Goal: Transaction & Acquisition: Purchase product/service

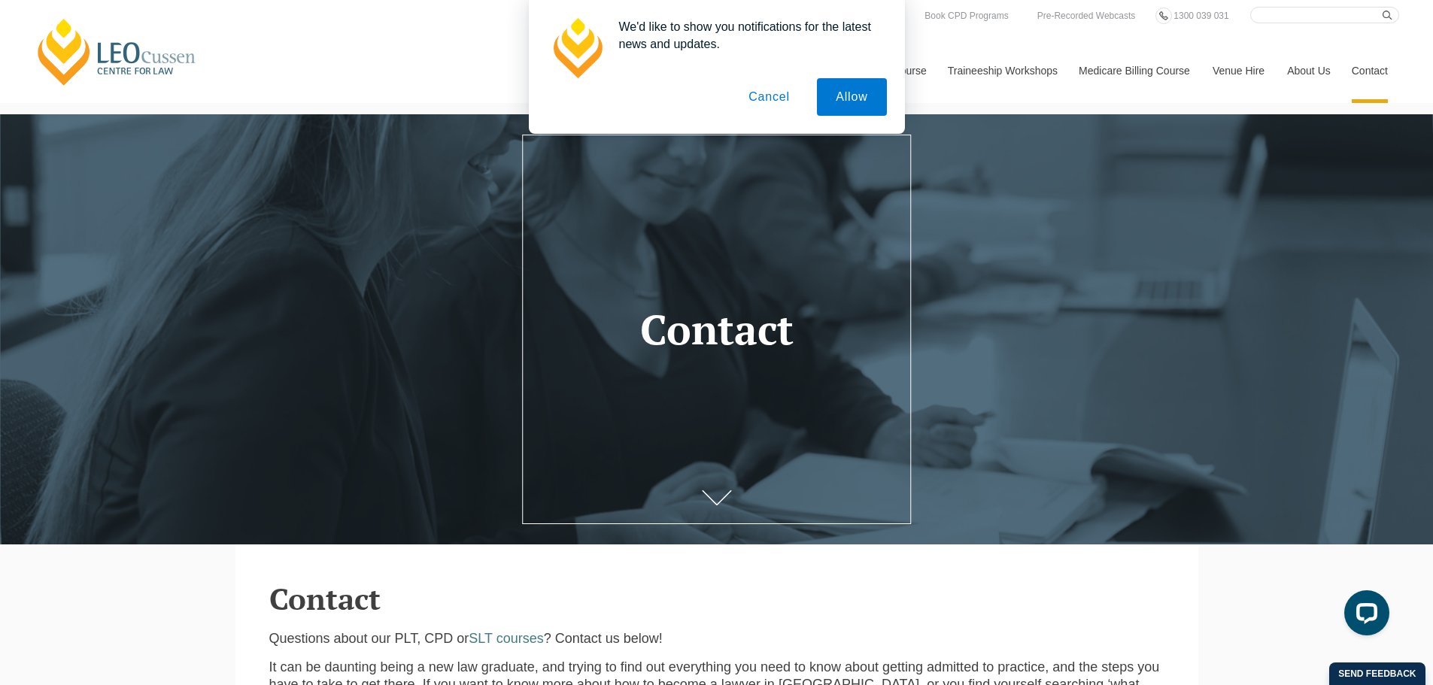
click at [782, 98] on button "Cancel" at bounding box center [769, 97] width 79 height 38
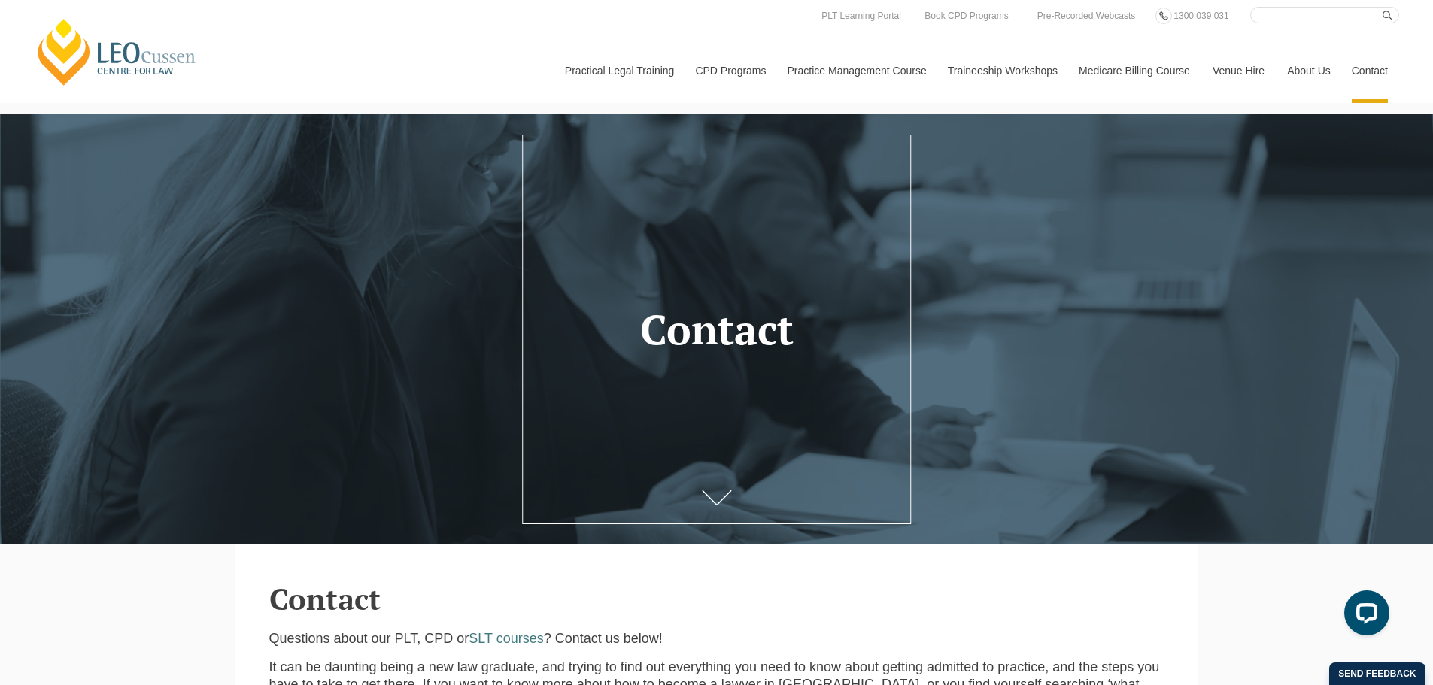
click at [1352, 73] on link "Contact" at bounding box center [1369, 70] width 59 height 65
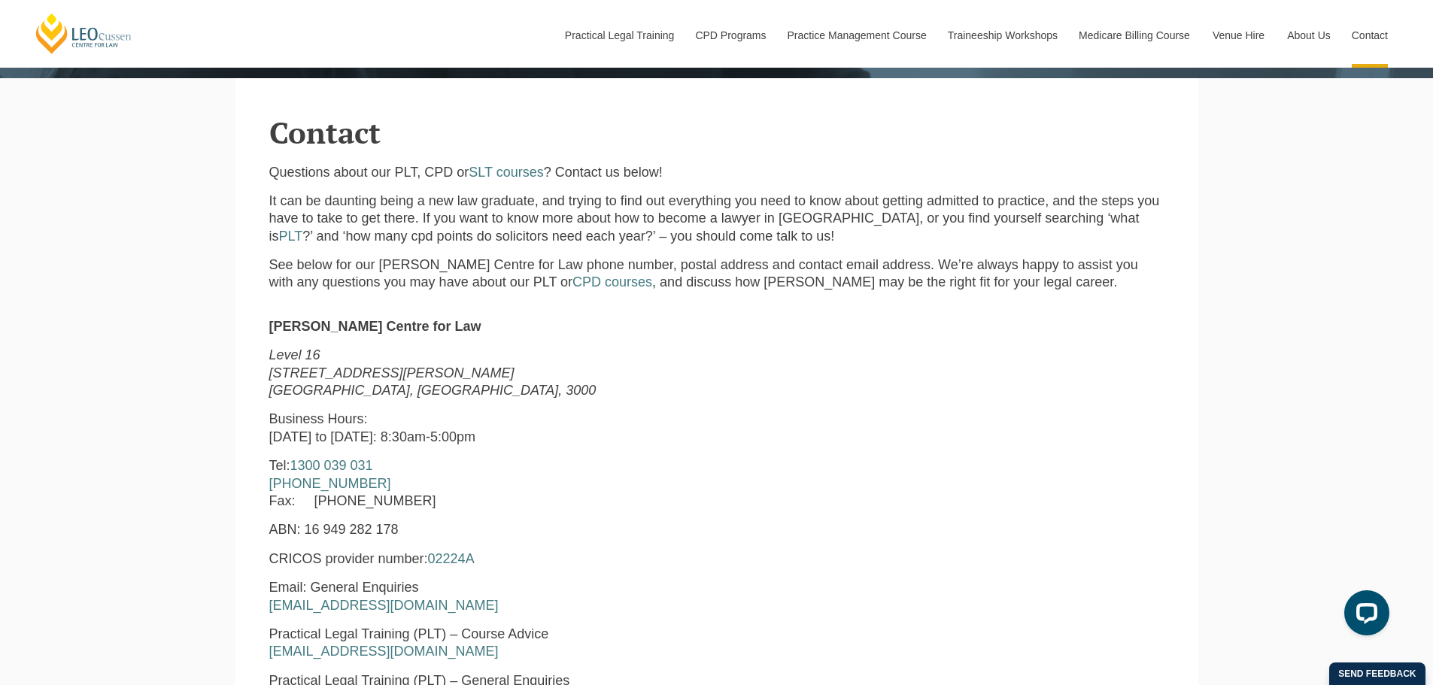
scroll to position [475, 0]
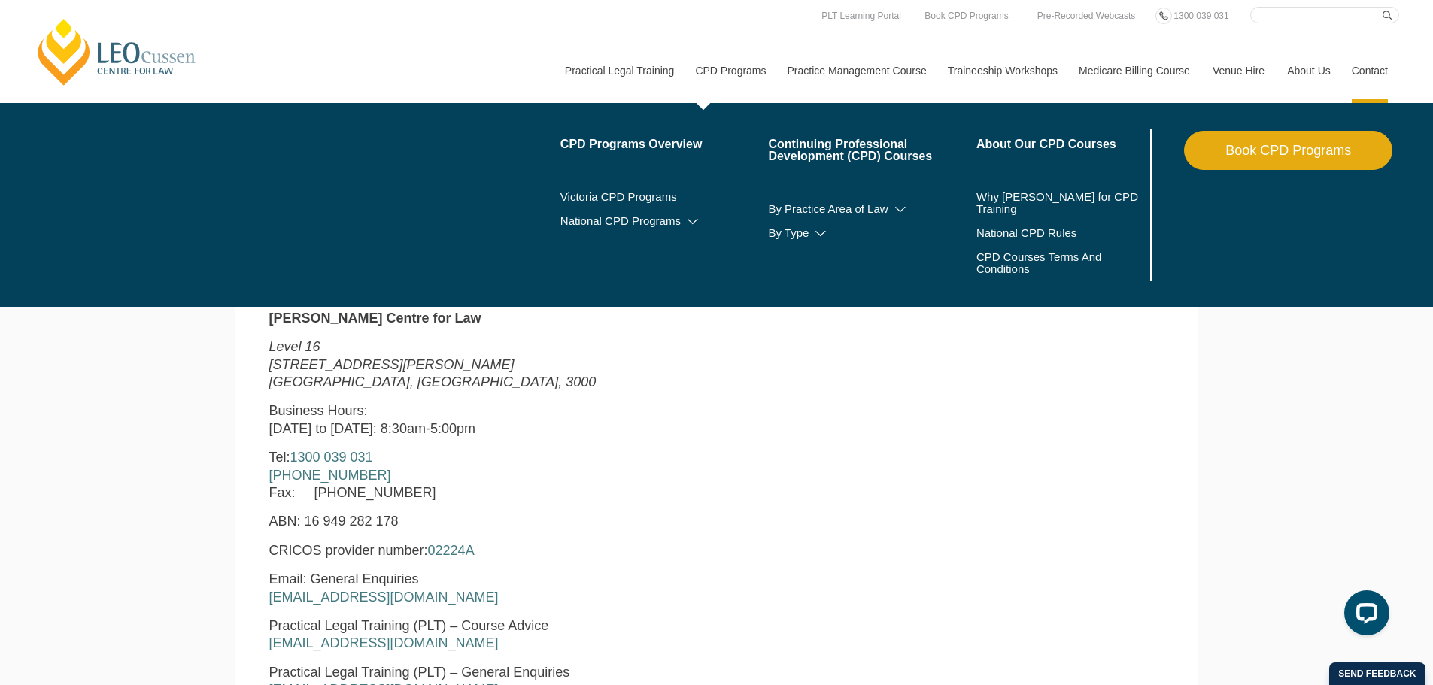
click at [735, 68] on link "CPD Programs" at bounding box center [730, 70] width 92 height 65
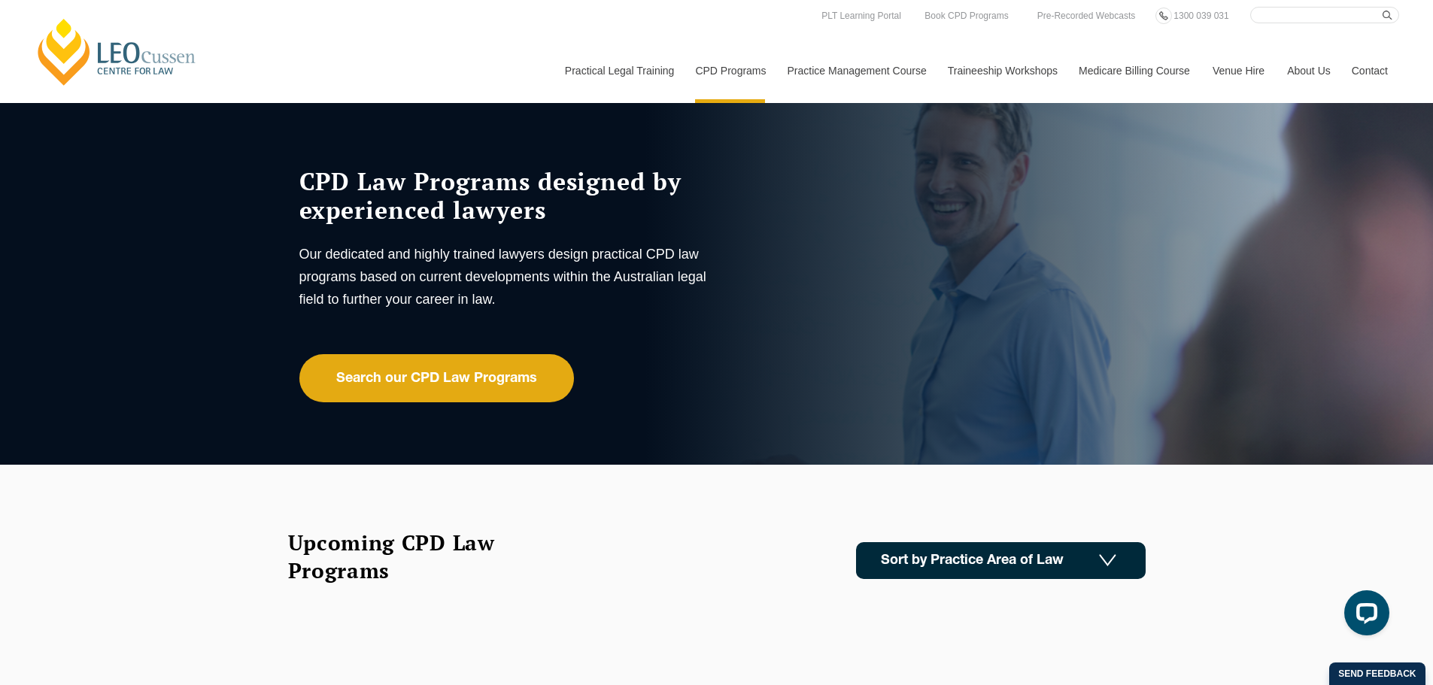
click at [1107, 561] on img at bounding box center [1107, 560] width 17 height 13
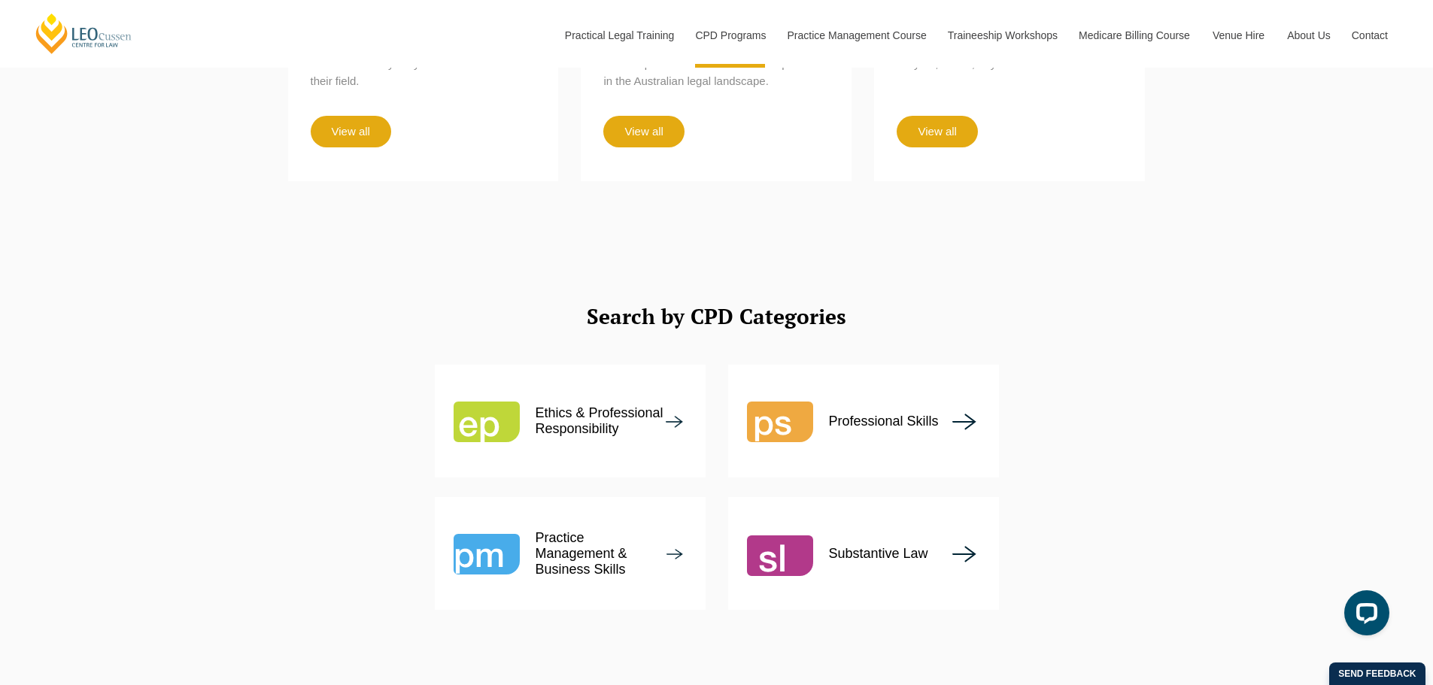
scroll to position [1573, 0]
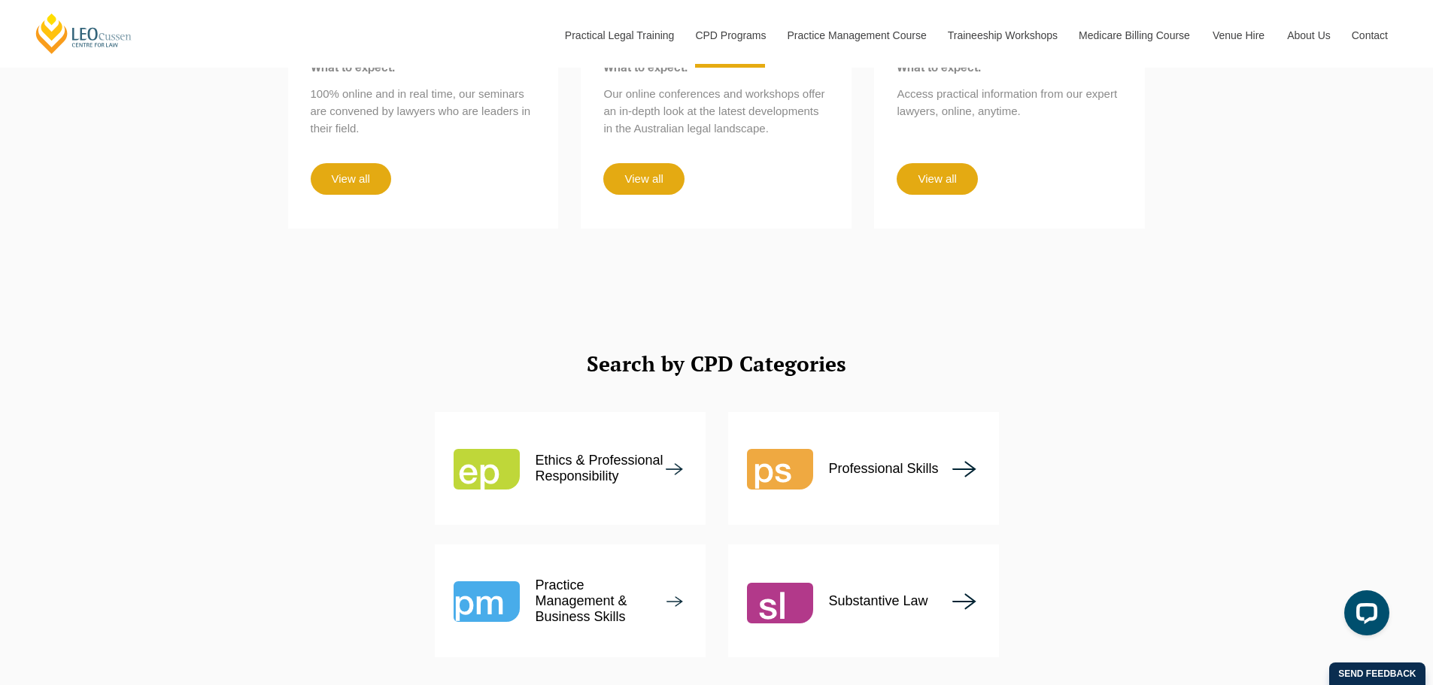
click at [789, 436] on img at bounding box center [780, 469] width 66 height 66
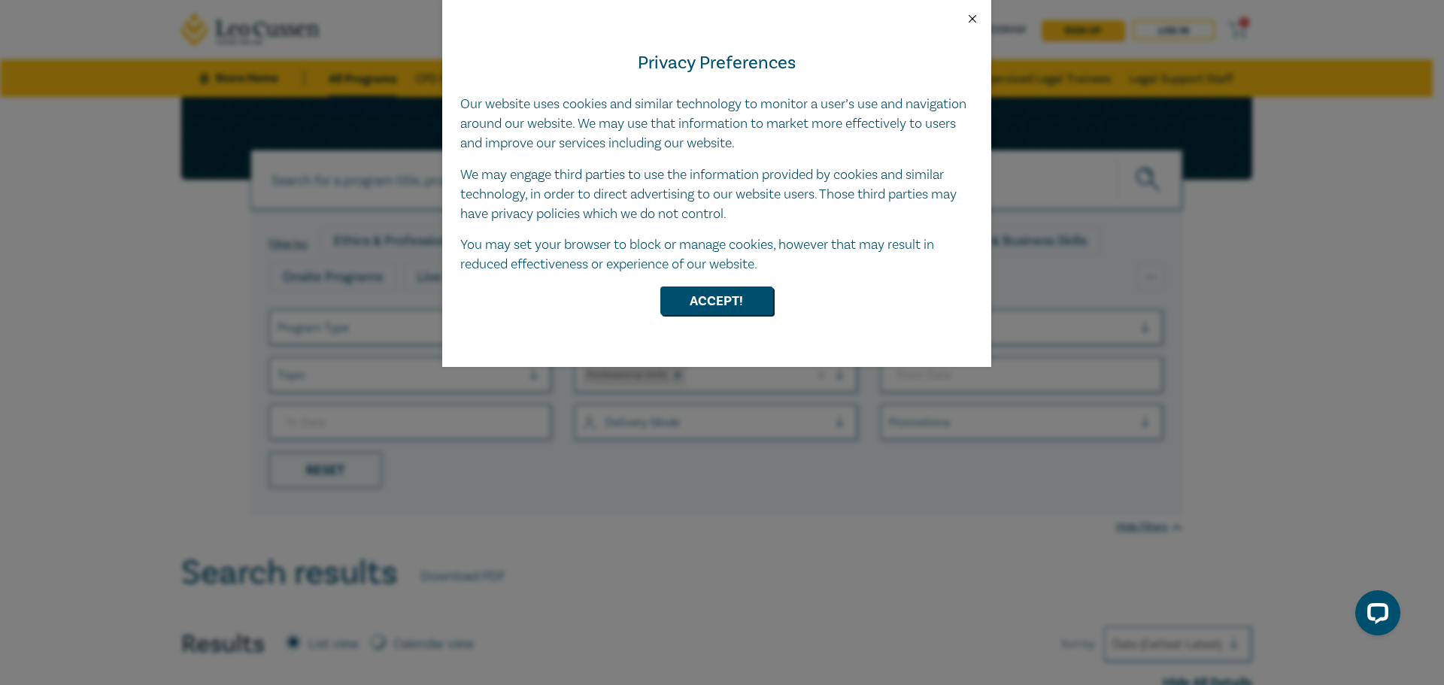
click at [975, 14] on button "Close" at bounding box center [973, 19] width 14 height 14
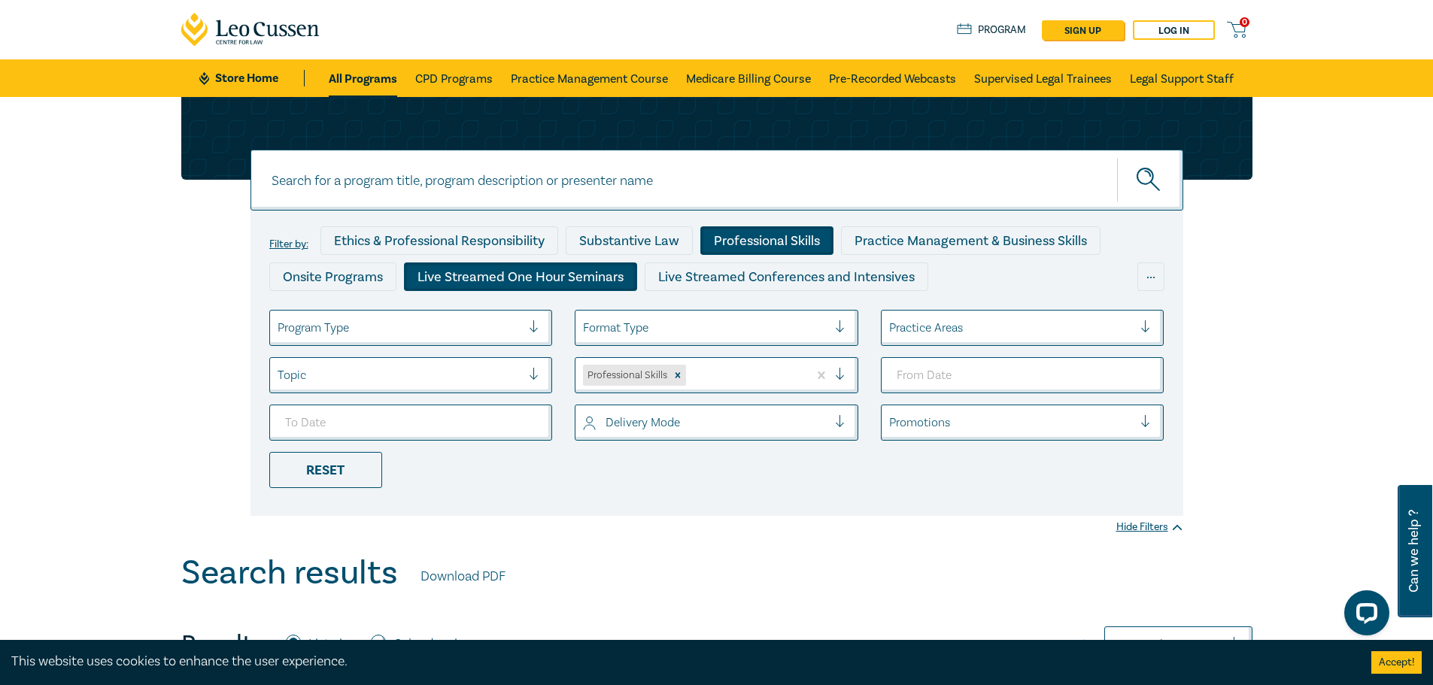
click at [468, 272] on div "Live Streamed One Hour Seminars" at bounding box center [520, 277] width 233 height 29
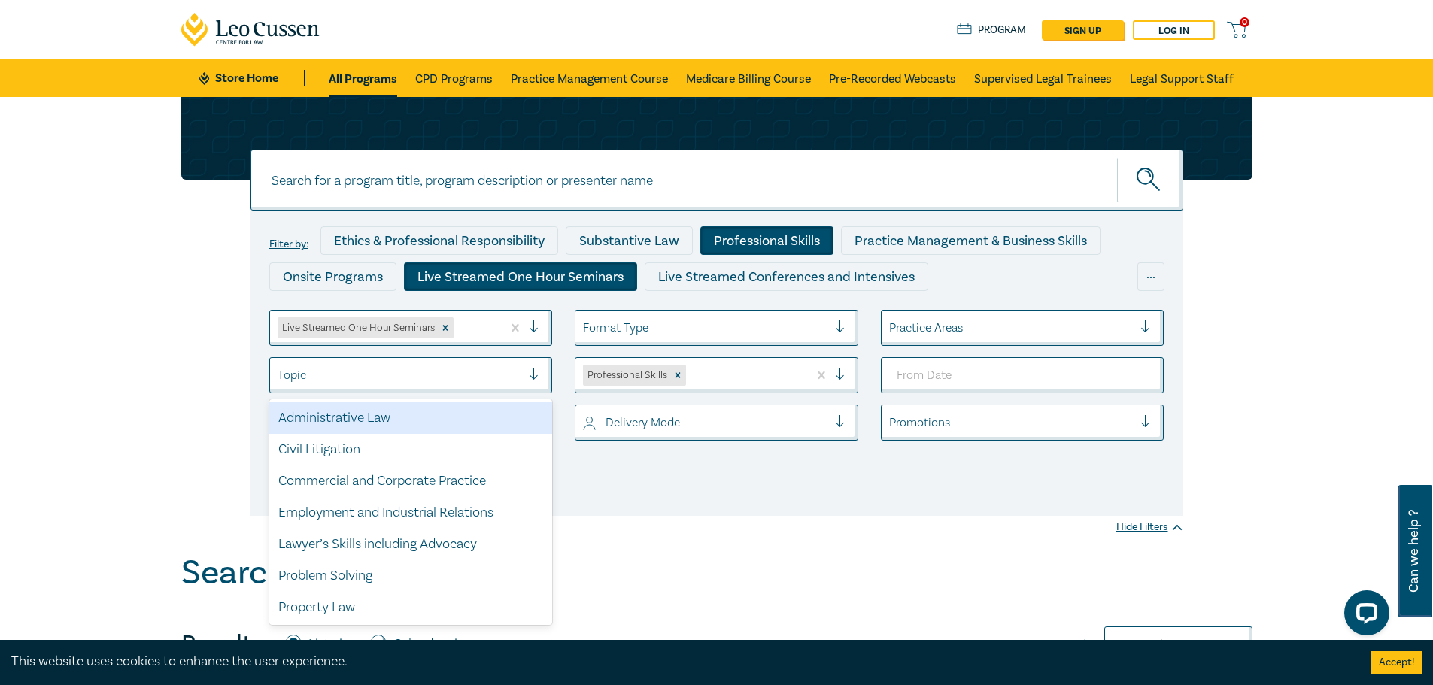
click at [490, 369] on div at bounding box center [400, 376] width 244 height 20
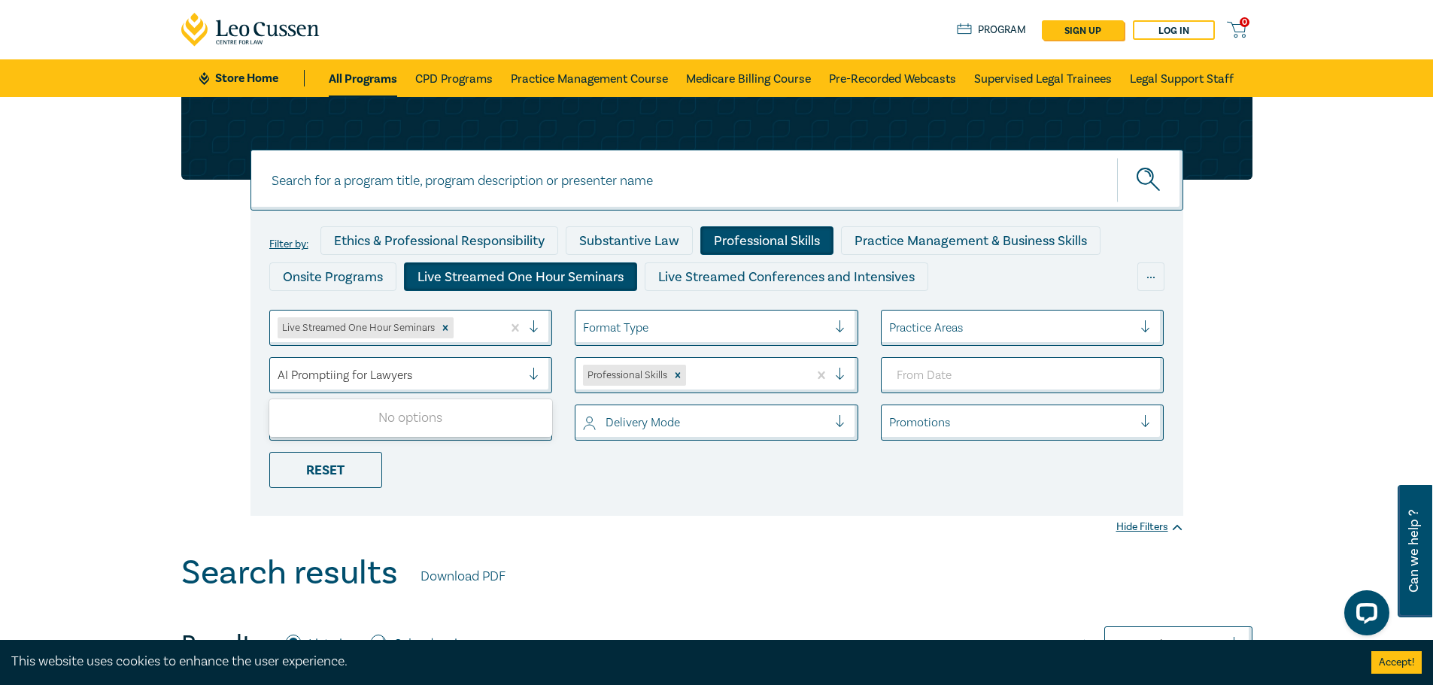
type input "AI Promptiing for Lawyers"
click at [1117, 157] on button "submit" at bounding box center [1150, 180] width 66 height 46
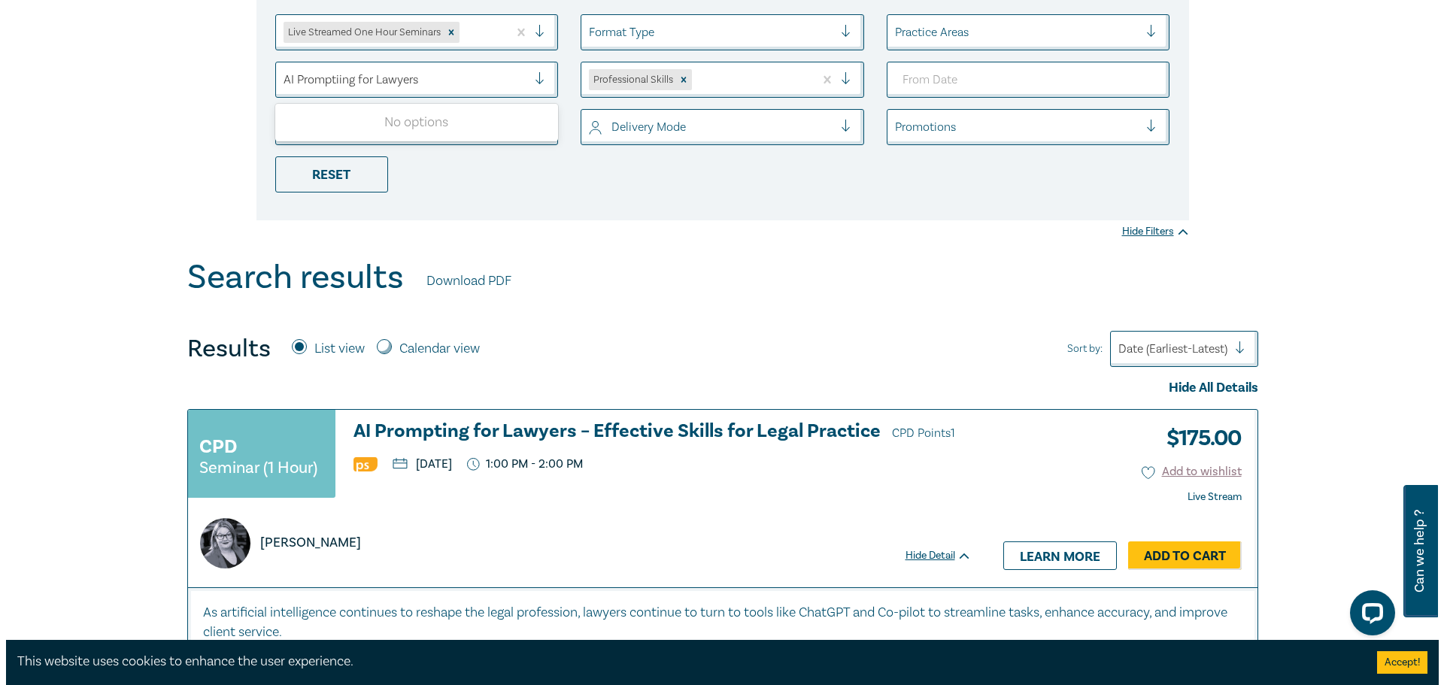
scroll to position [303, 0]
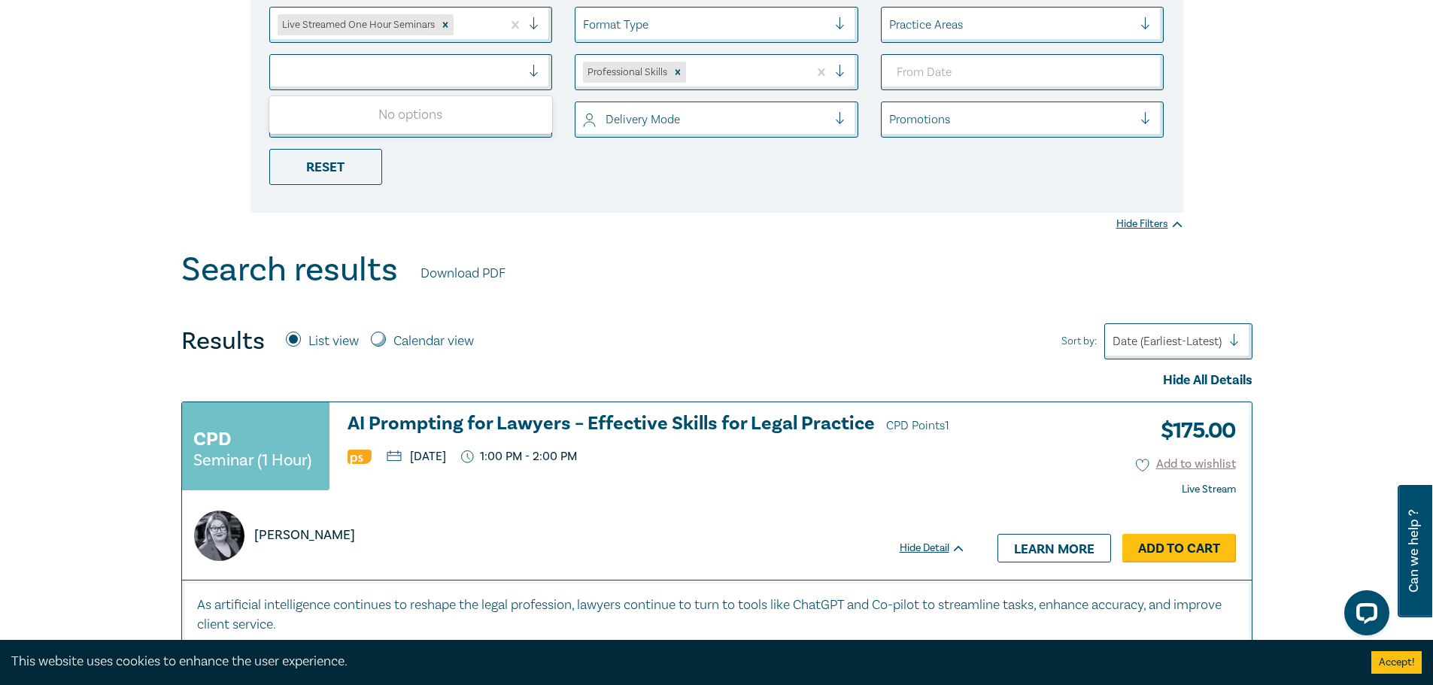
click at [1184, 544] on link "Add to Cart" at bounding box center [1179, 548] width 114 height 29
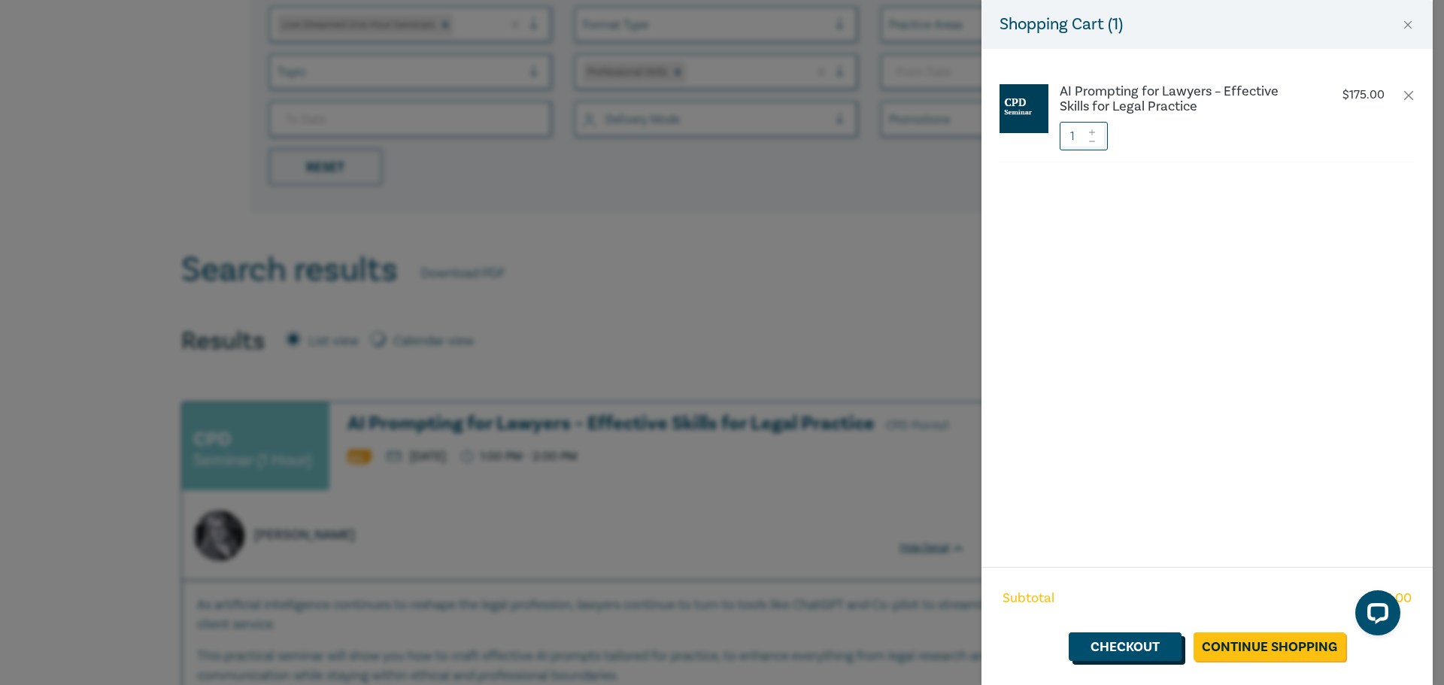
click at [1137, 653] on link "Checkout" at bounding box center [1125, 647] width 113 height 29
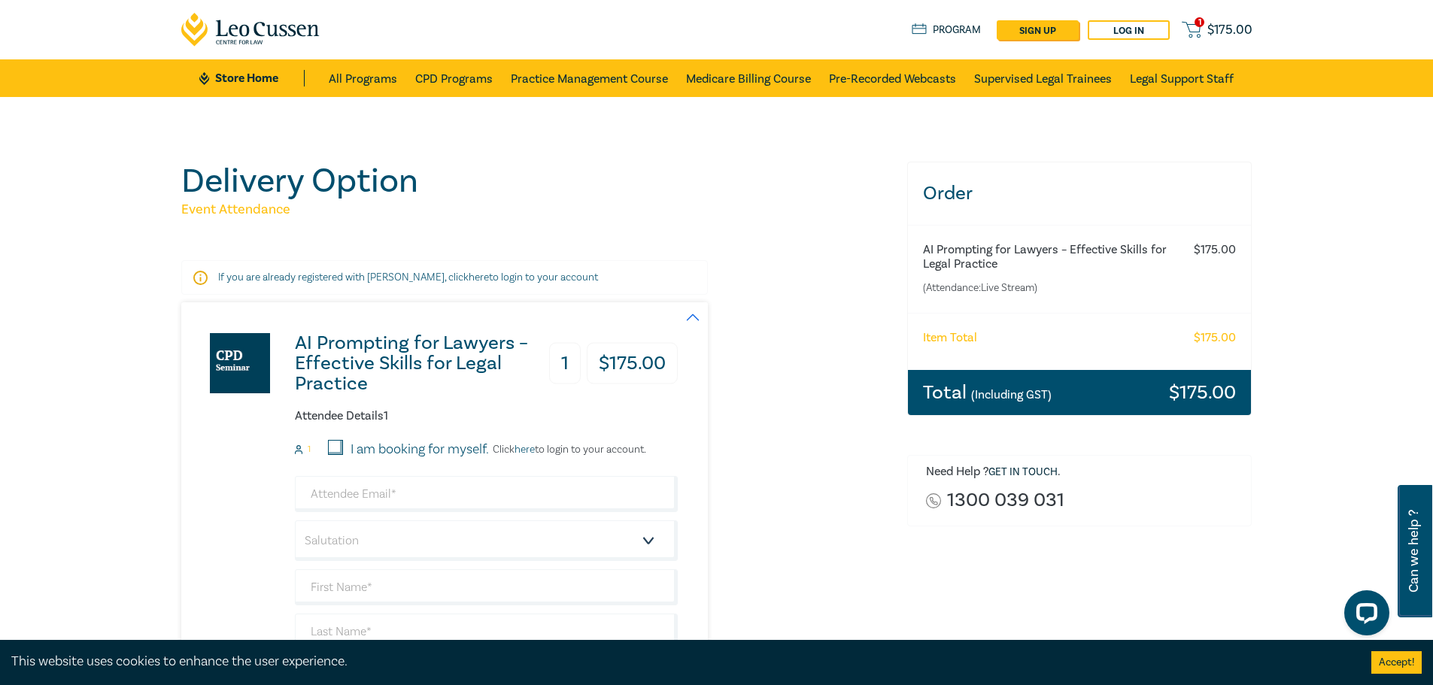
click at [338, 447] on input "I am booking for myself." at bounding box center [335, 447] width 15 height 15
checkbox input "true"
click at [365, 495] on input "email" at bounding box center [486, 494] width 383 height 36
type input "[EMAIL_ADDRESS][DOMAIN_NAME]"
type input "[PERSON_NAME]"
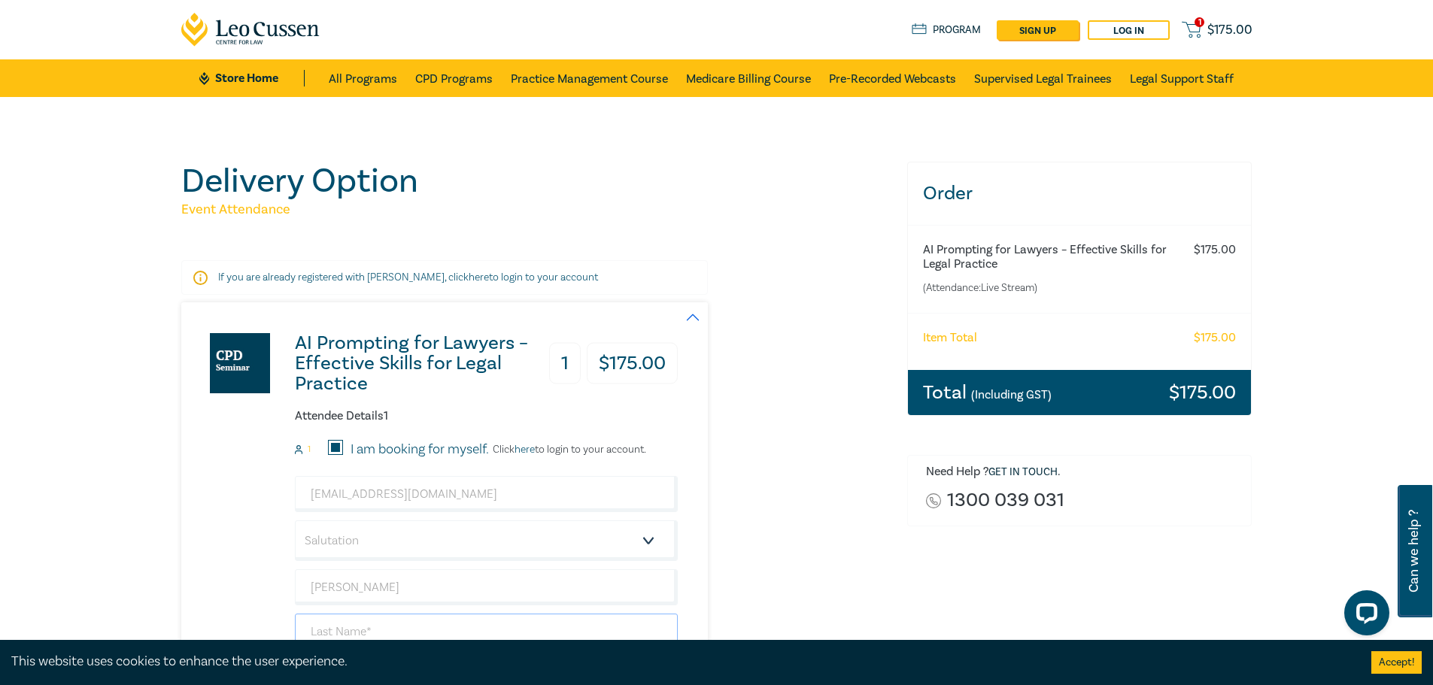
type input "[PERSON_NAME]"
type input "[PERSON_NAME] Barristers & Solicitors"
type input "0395028866"
type input "[GEOGRAPHIC_DATA]"
click at [642, 542] on select "Salutation Mr. Mrs. Ms. Miss Dr. Prof. Other" at bounding box center [486, 541] width 383 height 41
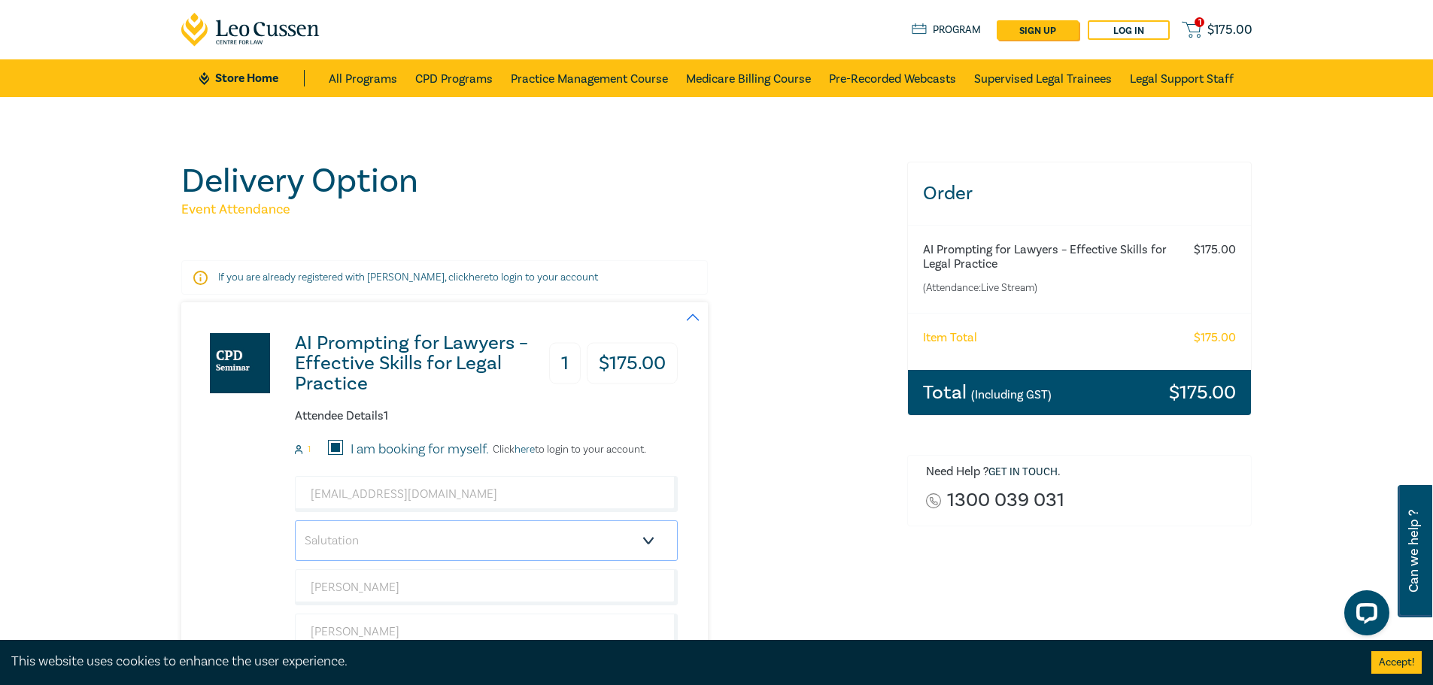
select select "Ms."
click at [295, 521] on select "Salutation Mr. Mrs. Ms. Miss Dr. Prof. Other" at bounding box center [486, 541] width 383 height 41
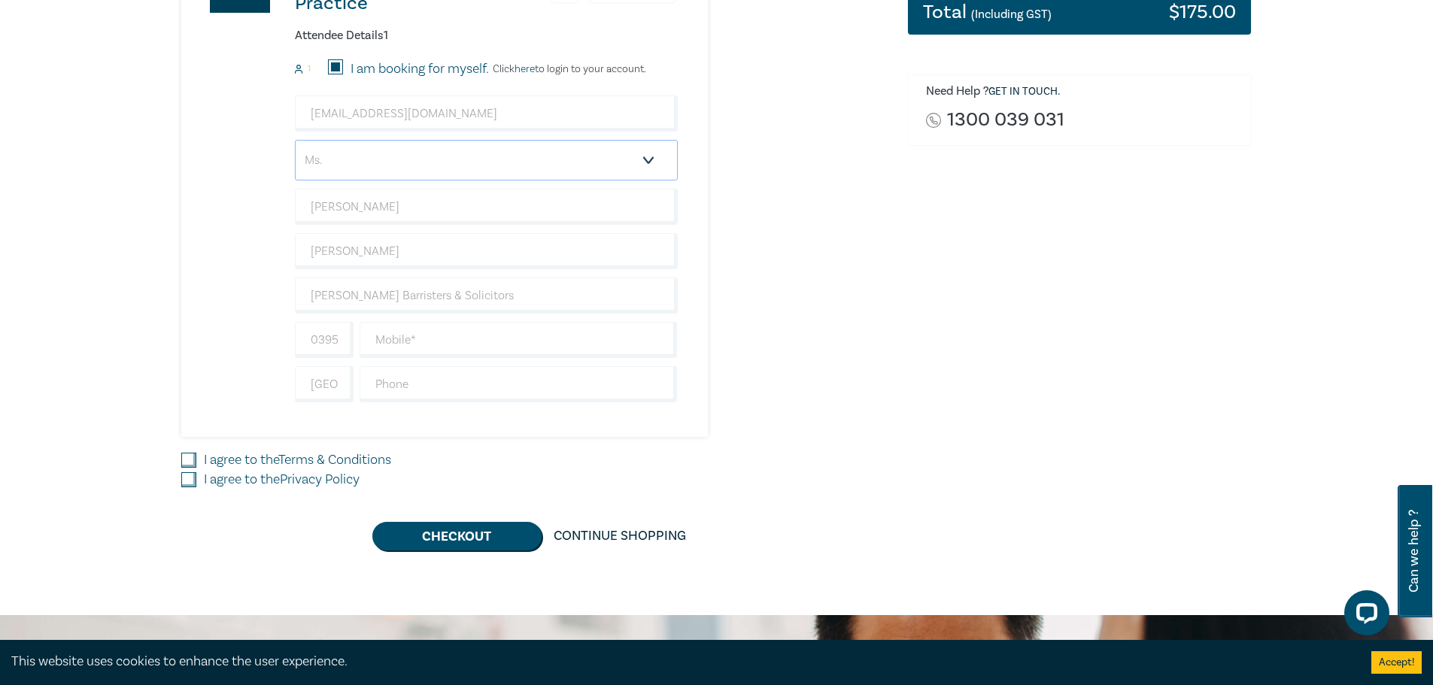
scroll to position [383, 0]
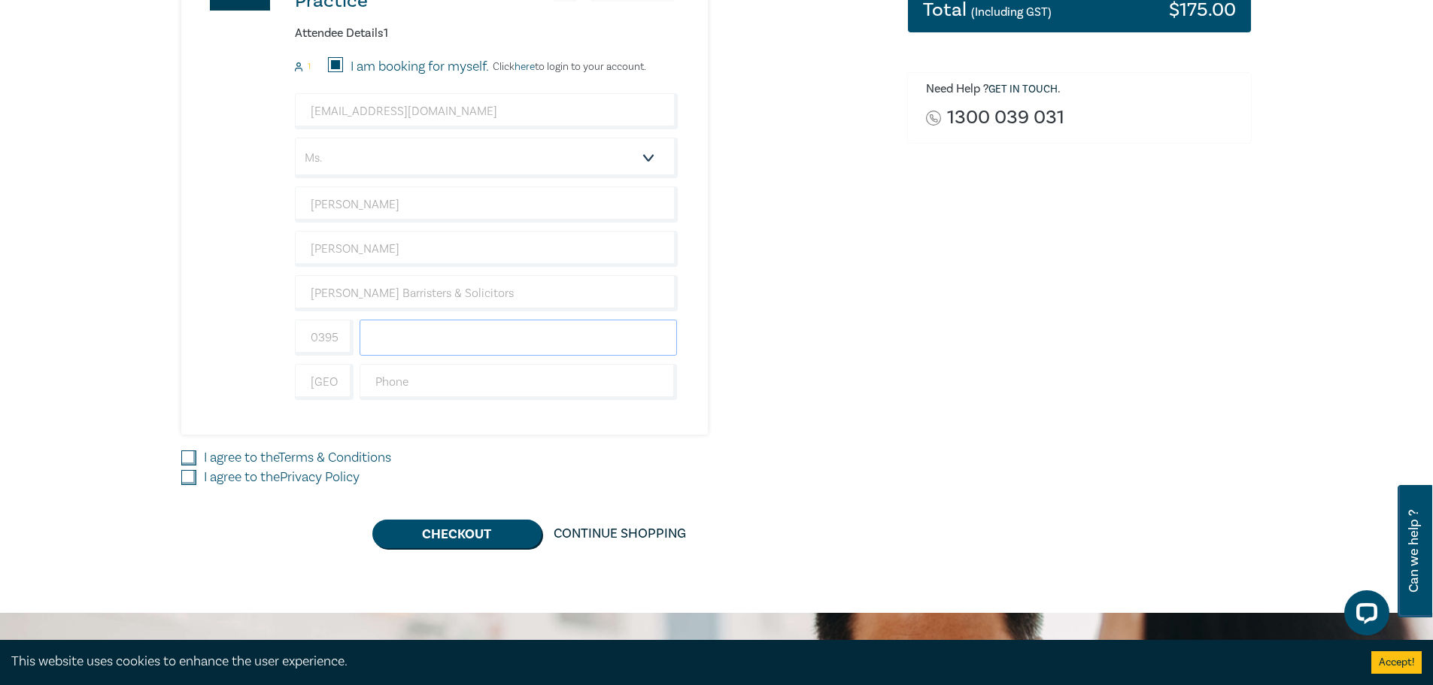
click at [465, 338] on input "text" at bounding box center [519, 338] width 318 height 36
type input "0418306719"
click at [441, 384] on input "text" at bounding box center [519, 382] width 318 height 36
type input "0395028866"
click at [193, 457] on input "I agree to the Terms & Conditions" at bounding box center [188, 458] width 15 height 15
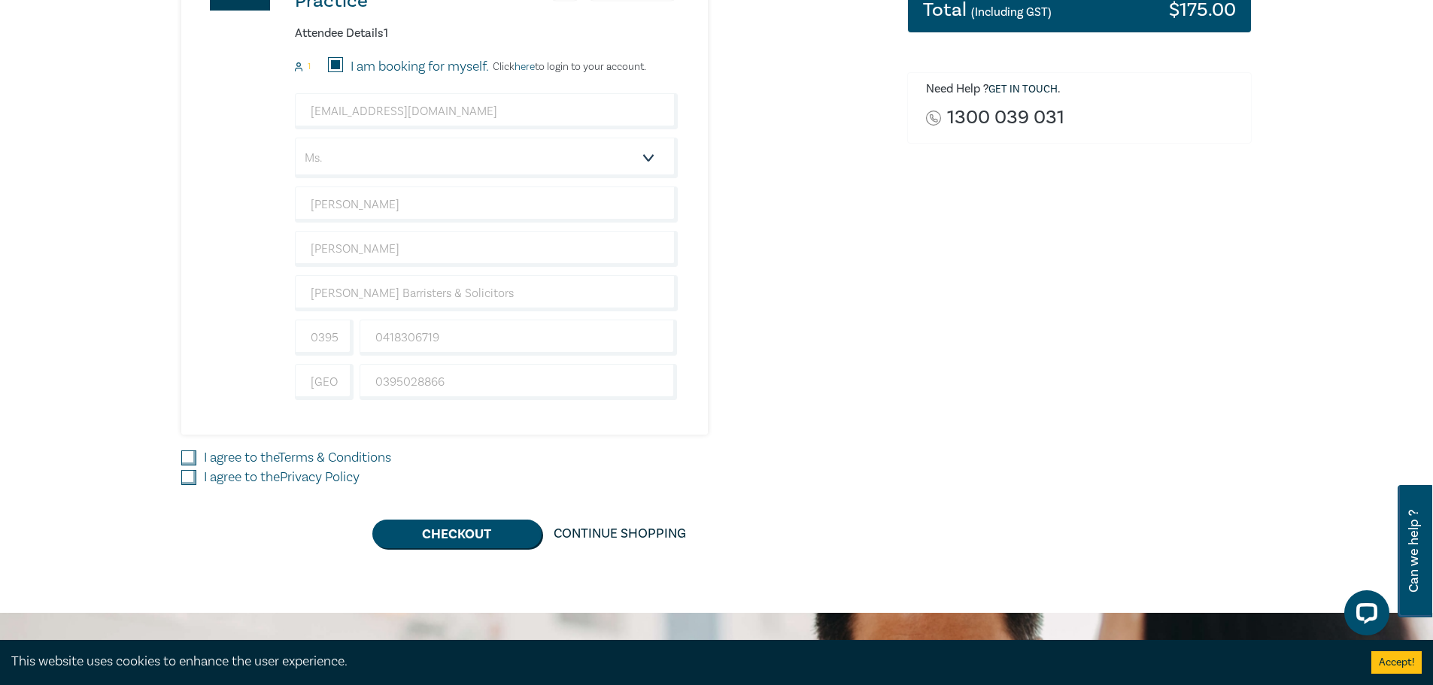
checkbox input "true"
click at [191, 476] on input "I agree to the Privacy Policy" at bounding box center [188, 477] width 15 height 15
checkbox input "true"
click at [420, 536] on button "Checkout" at bounding box center [456, 534] width 169 height 29
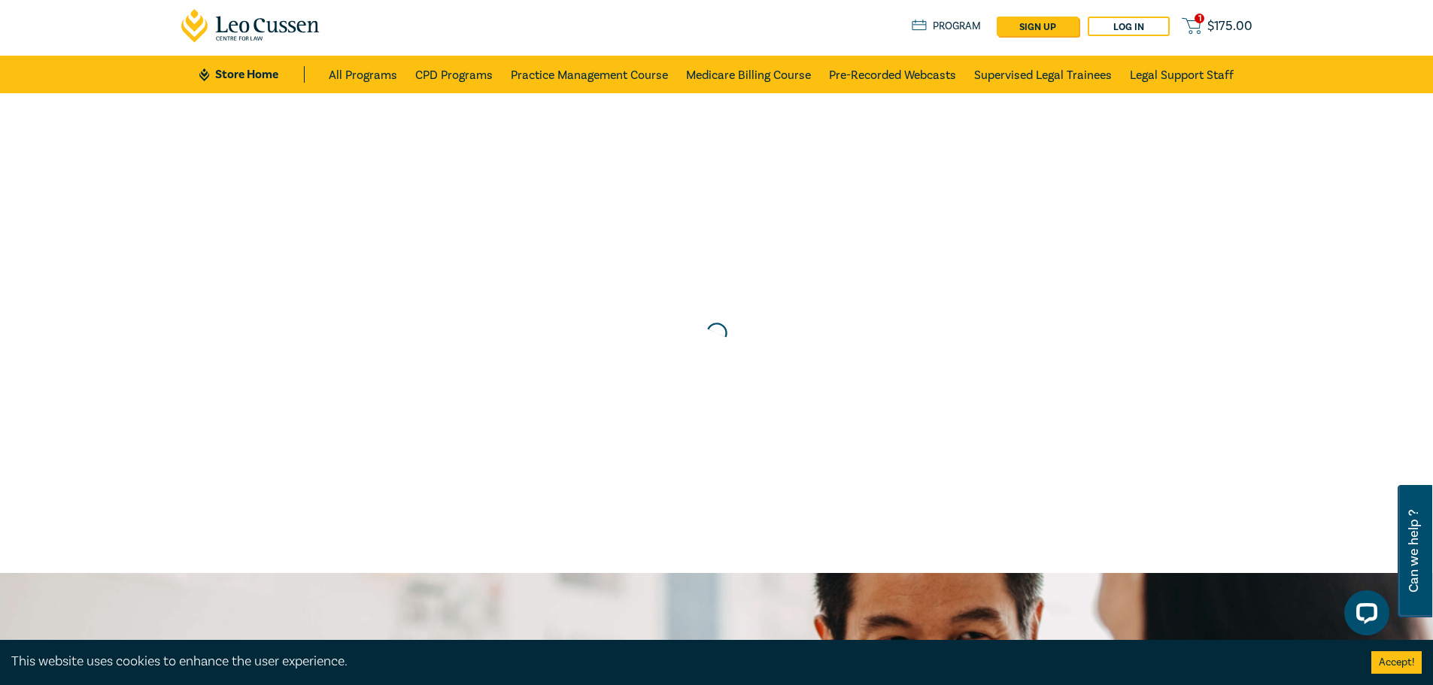
scroll to position [0, 0]
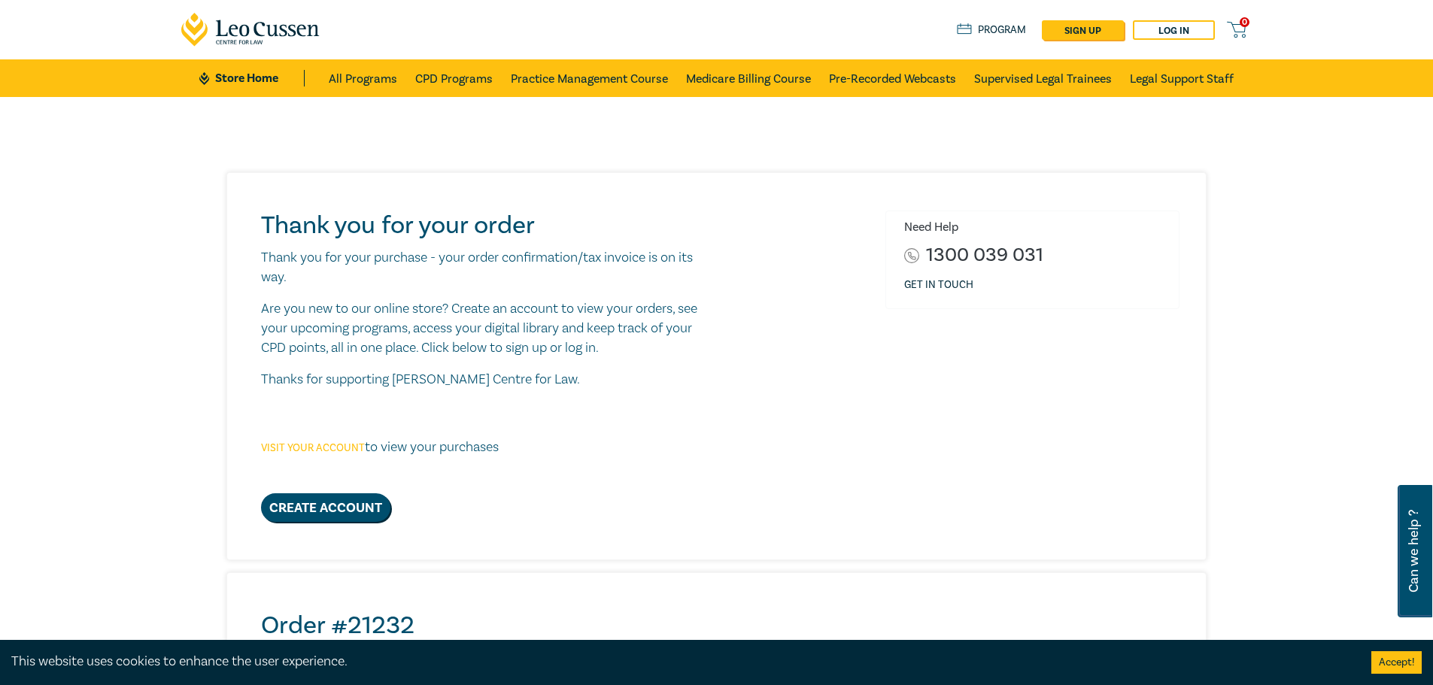
click at [338, 442] on link "Visit your account" at bounding box center [313, 449] width 104 height 14
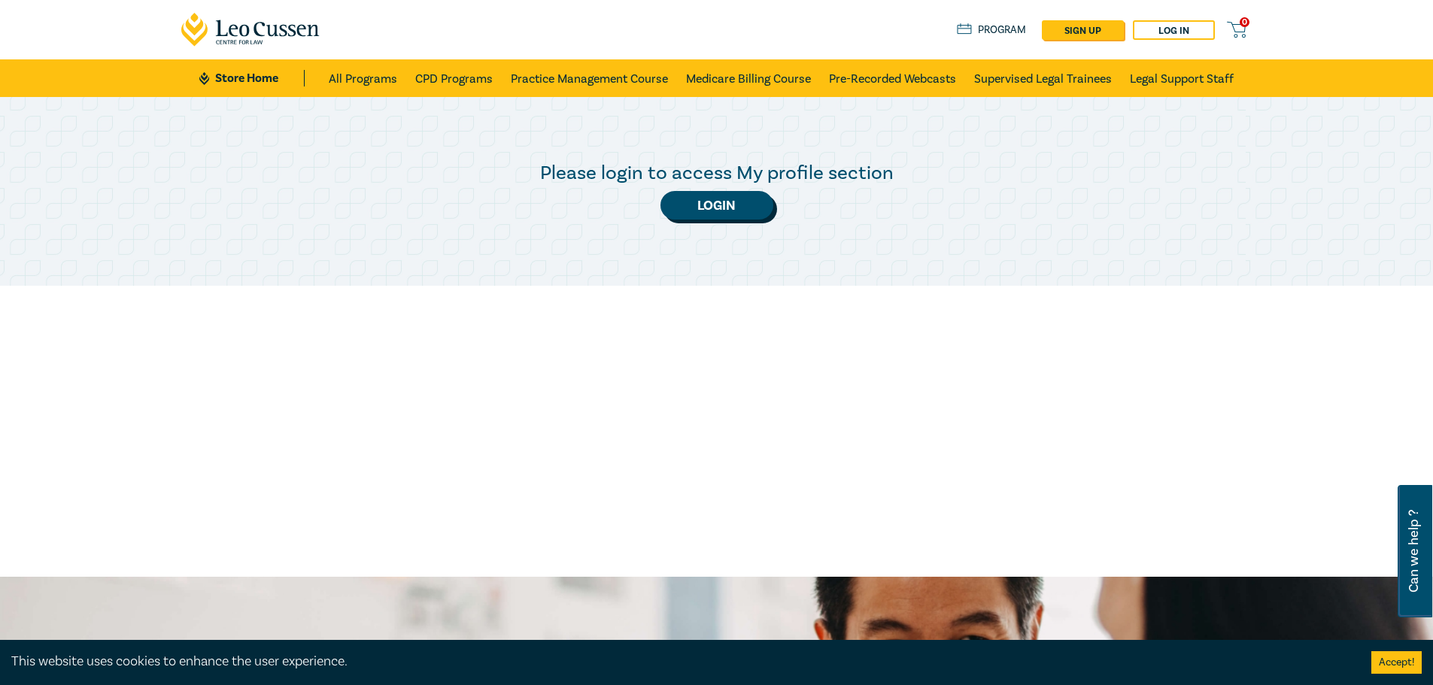
click at [729, 201] on link "Login" at bounding box center [716, 205] width 113 height 29
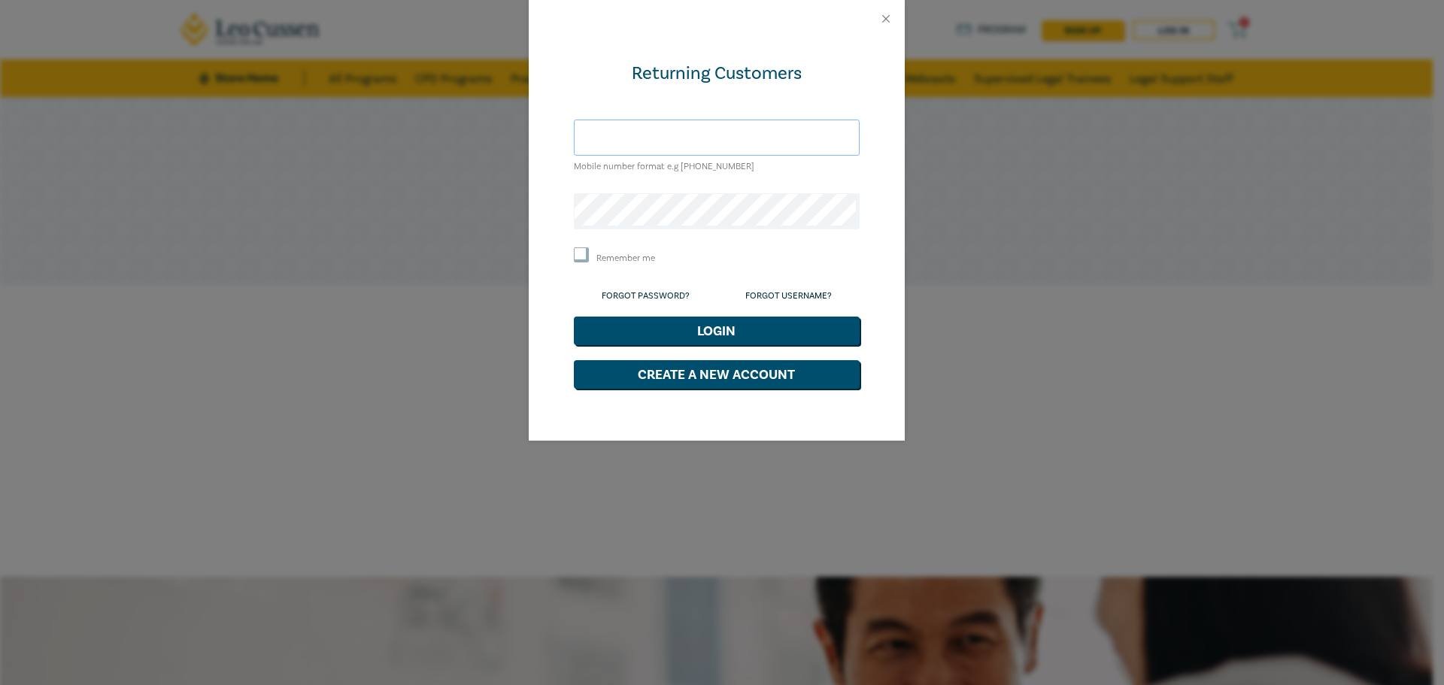
click at [764, 134] on input "text" at bounding box center [717, 138] width 286 height 36
type input "[EMAIL_ADDRESS][DOMAIN_NAME]"
click at [669, 295] on link "Forgot Password?" at bounding box center [646, 295] width 88 height 11
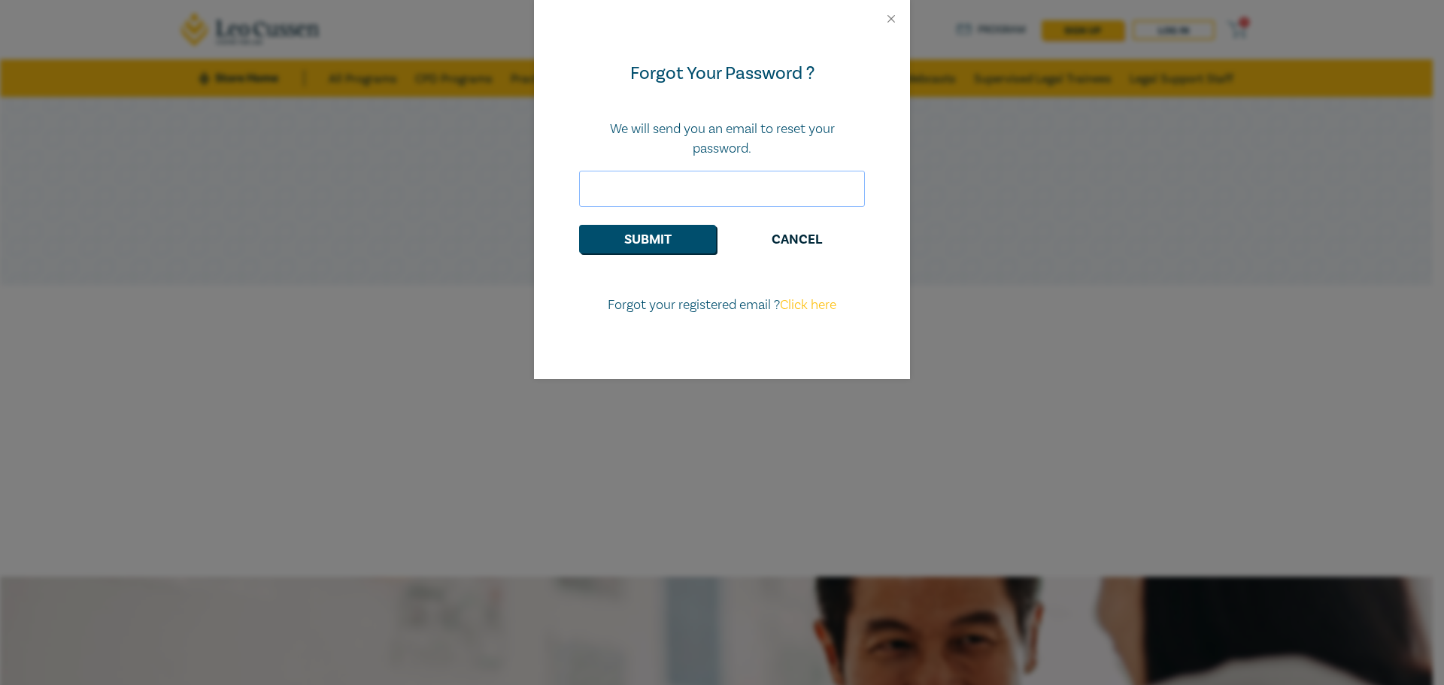
click at [712, 192] on input "email" at bounding box center [722, 189] width 286 height 36
type input "[EMAIL_ADDRESS][DOMAIN_NAME]"
click at [680, 239] on button "Submit" at bounding box center [647, 239] width 137 height 29
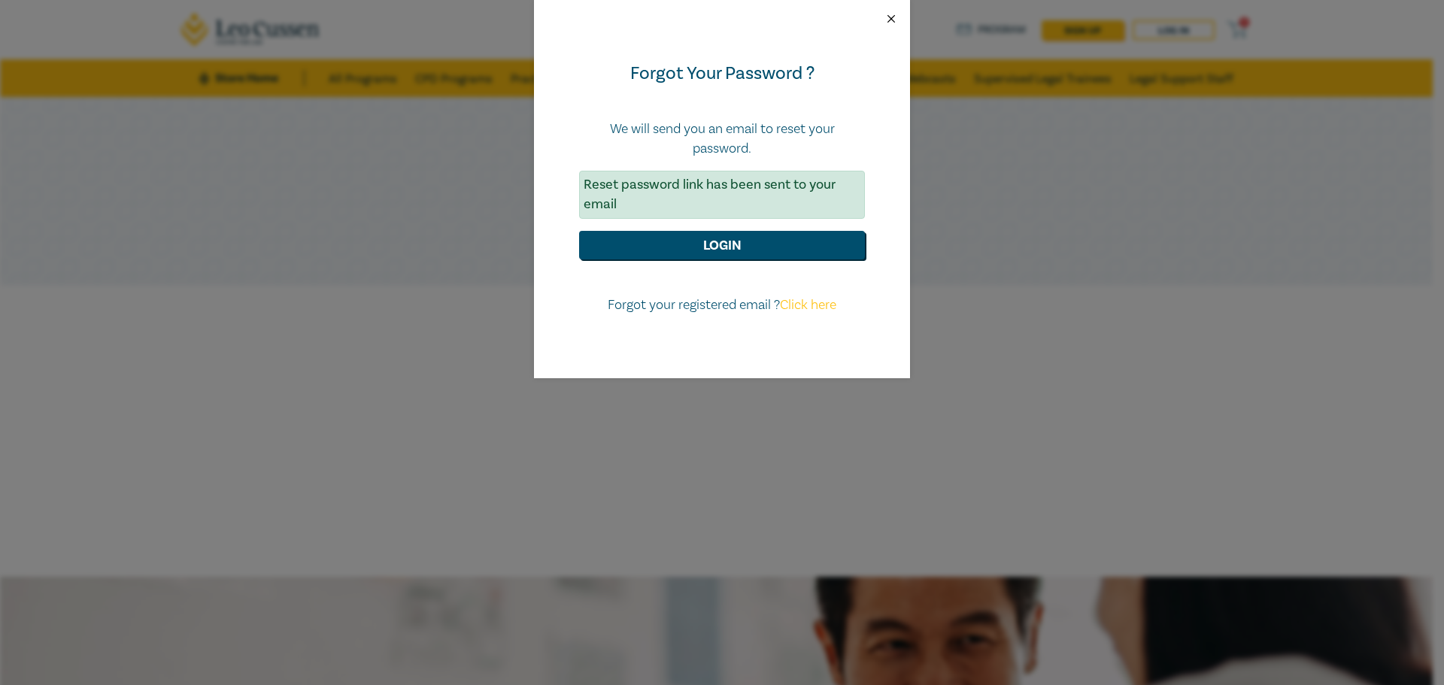
click at [890, 23] on button "Close" at bounding box center [892, 19] width 14 height 14
